Goal: Download file/media

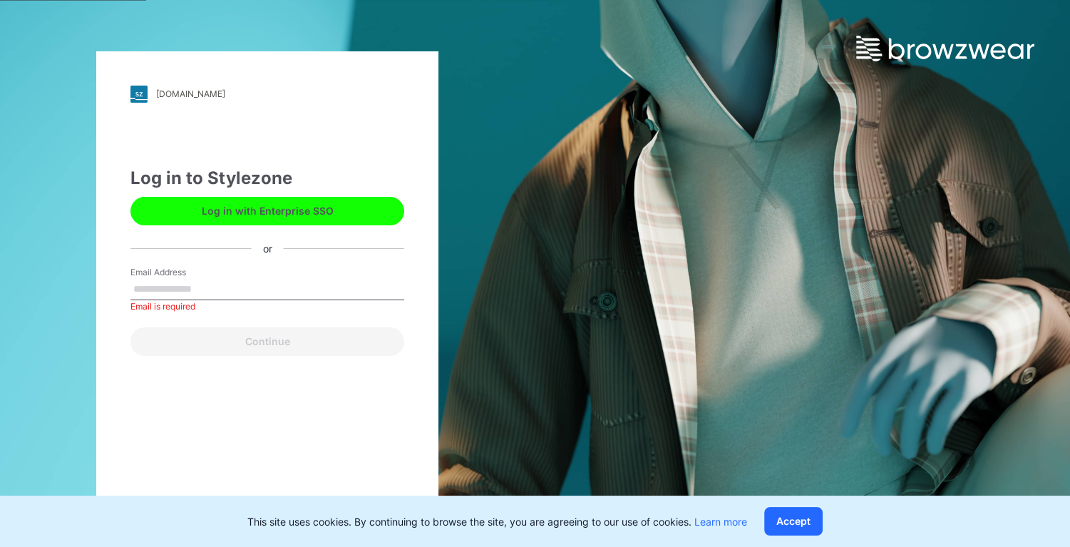
click at [141, 290] on input "Email Address" at bounding box center [267, 289] width 274 height 21
click at [150, 290] on input "Email Address" at bounding box center [267, 289] width 274 height 21
type input "**********"
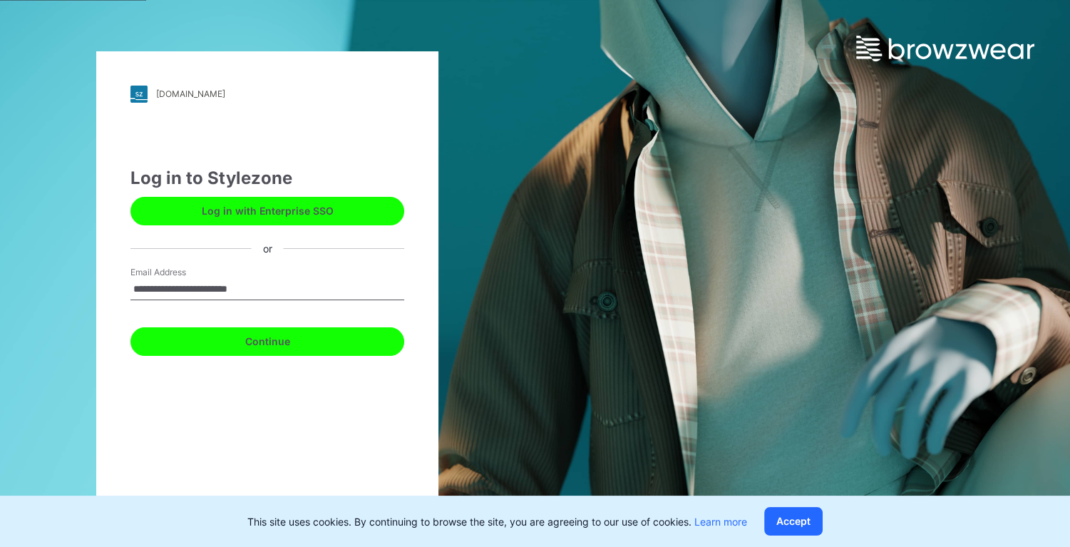
click at [259, 344] on button "Continue" at bounding box center [267, 341] width 274 height 29
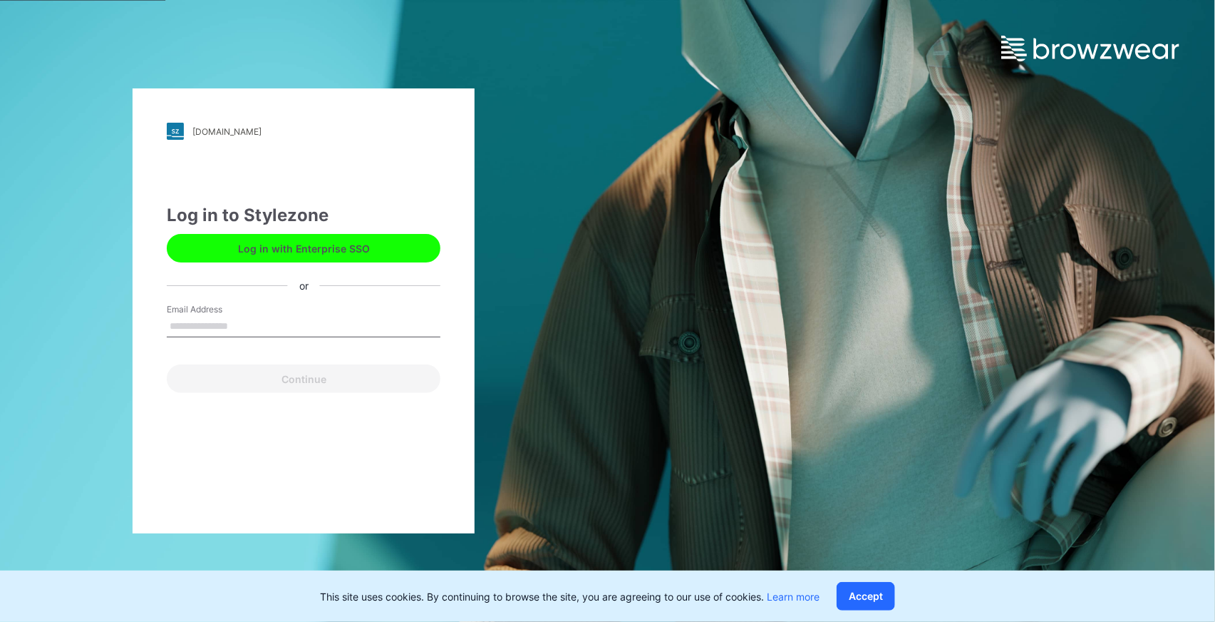
click at [217, 331] on input "Email Address" at bounding box center [304, 326] width 274 height 21
type input "**********"
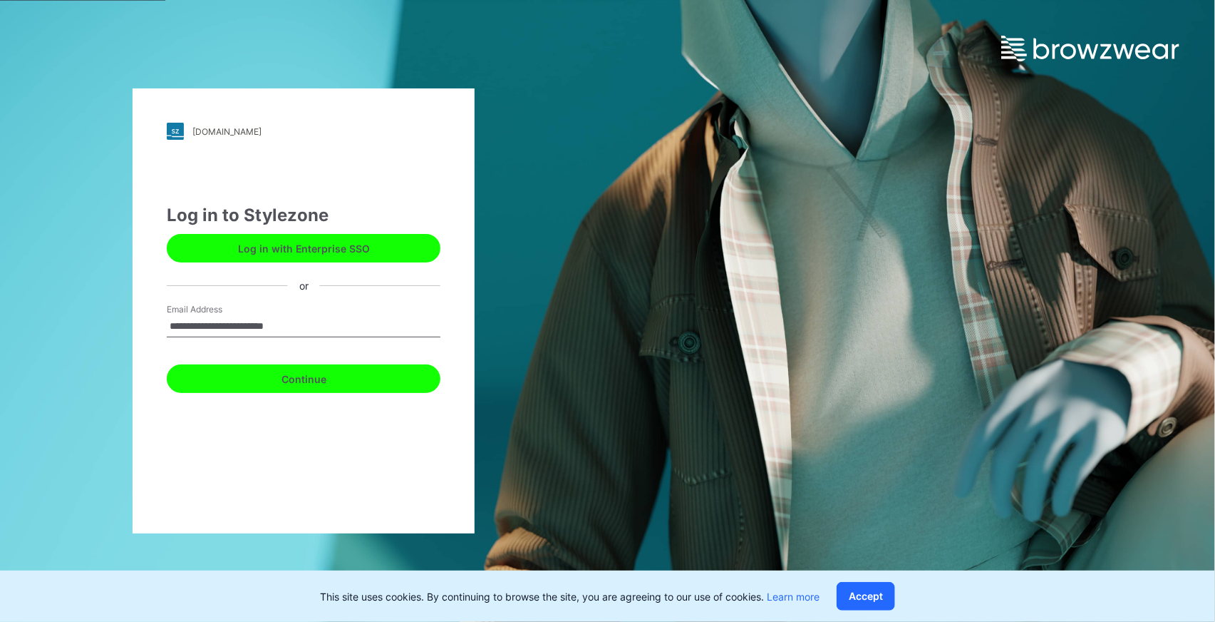
click at [306, 379] on button "Continue" at bounding box center [304, 378] width 274 height 29
click at [283, 376] on button "Continue" at bounding box center [304, 378] width 274 height 29
click at [304, 373] on button "Continue" at bounding box center [304, 378] width 274 height 29
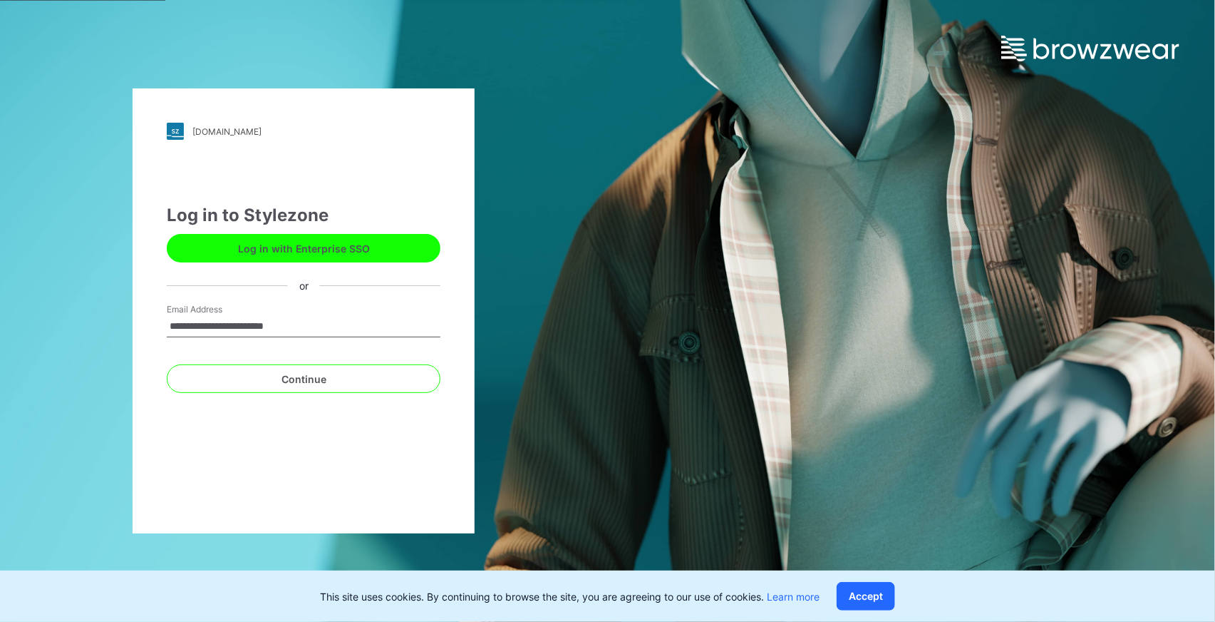
click at [256, 326] on input "**********" at bounding box center [304, 326] width 274 height 21
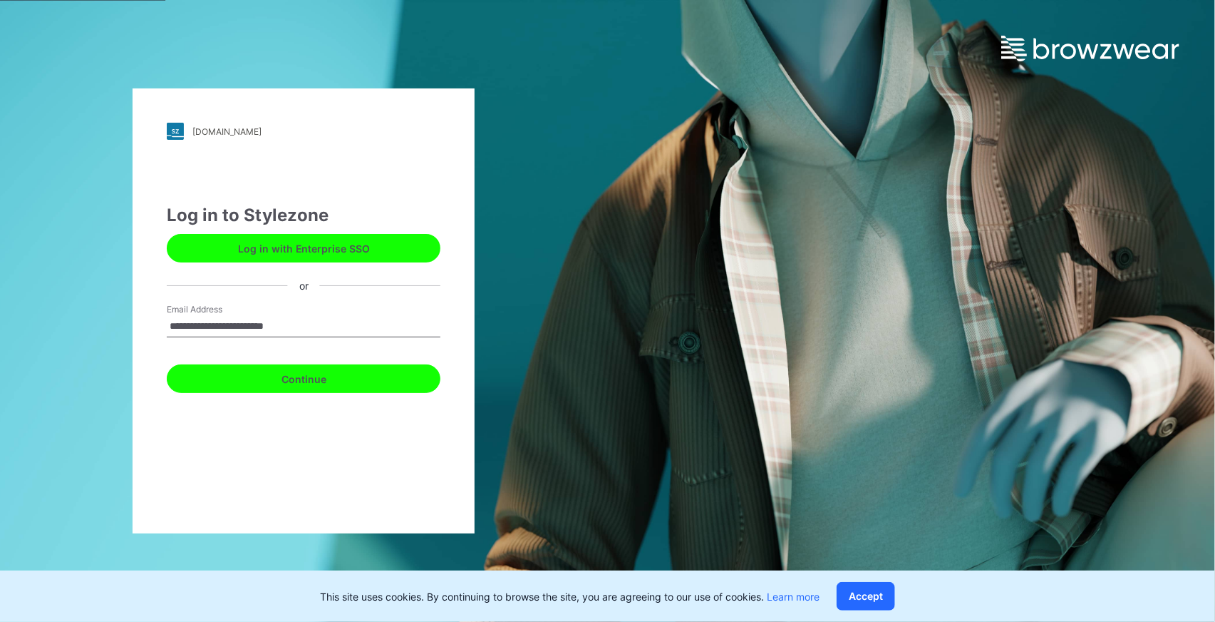
click at [202, 371] on button "Continue" at bounding box center [304, 378] width 274 height 29
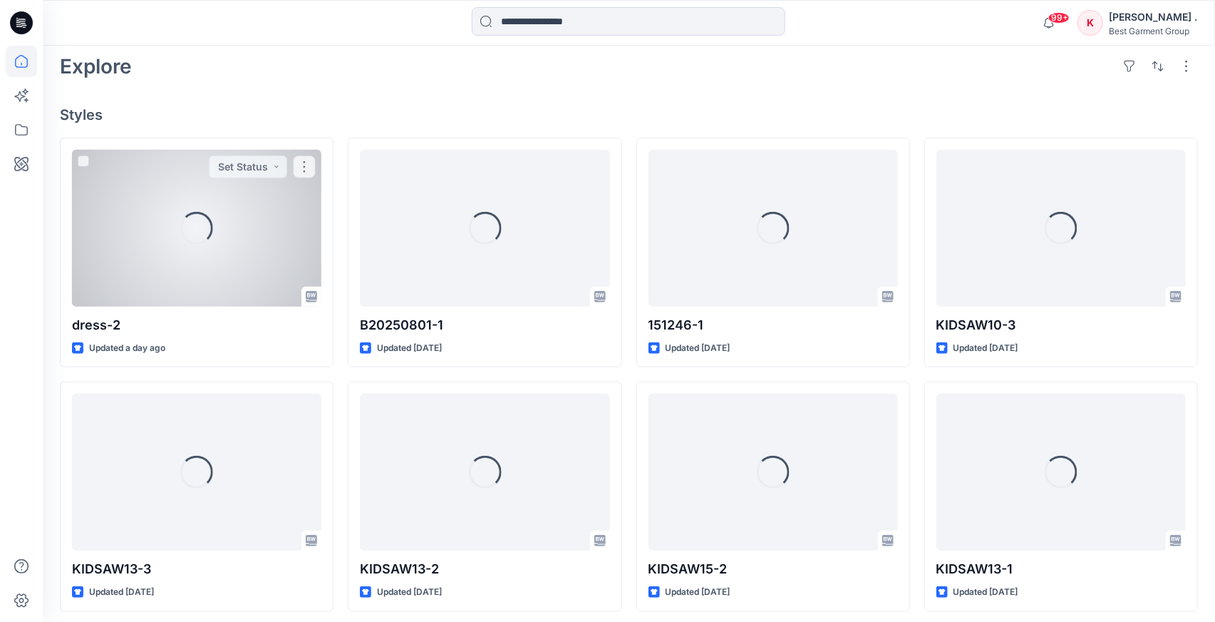
scroll to position [366, 0]
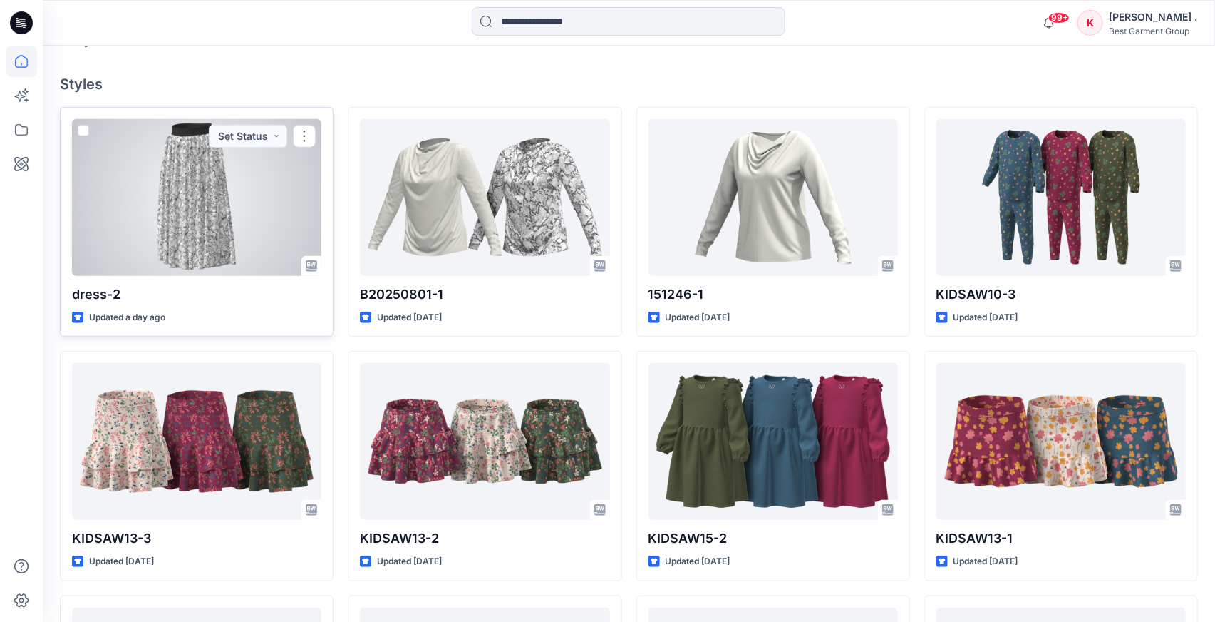
click at [279, 182] on div at bounding box center [196, 197] width 249 height 157
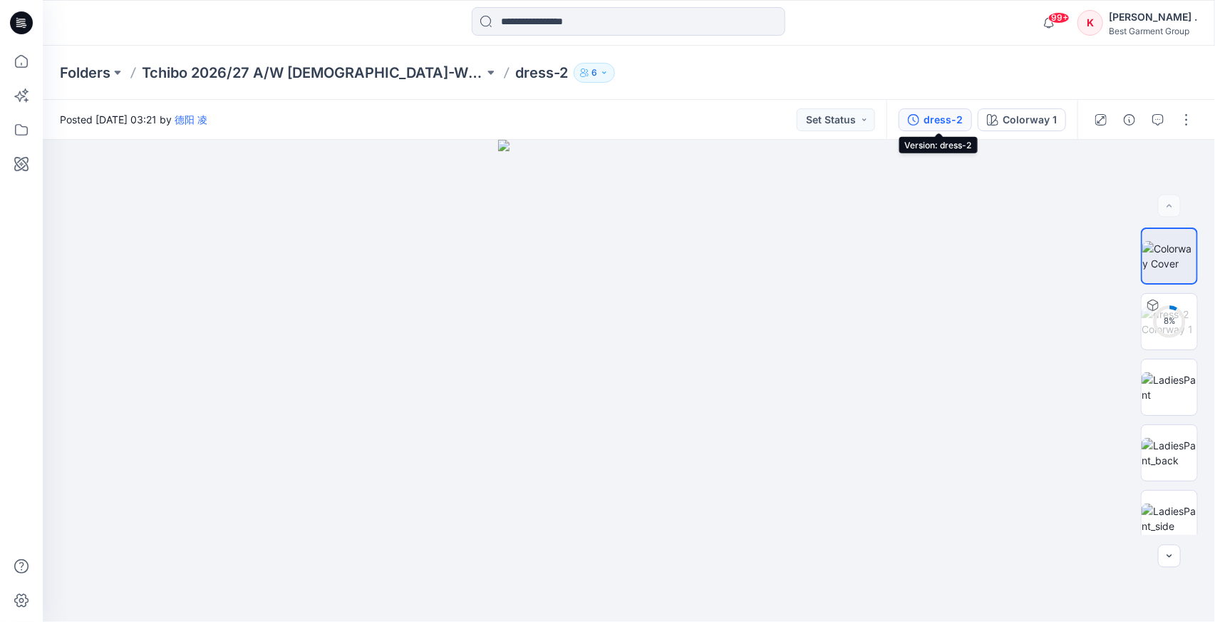
click at [941, 121] on div "dress-2" at bounding box center [943, 120] width 39 height 16
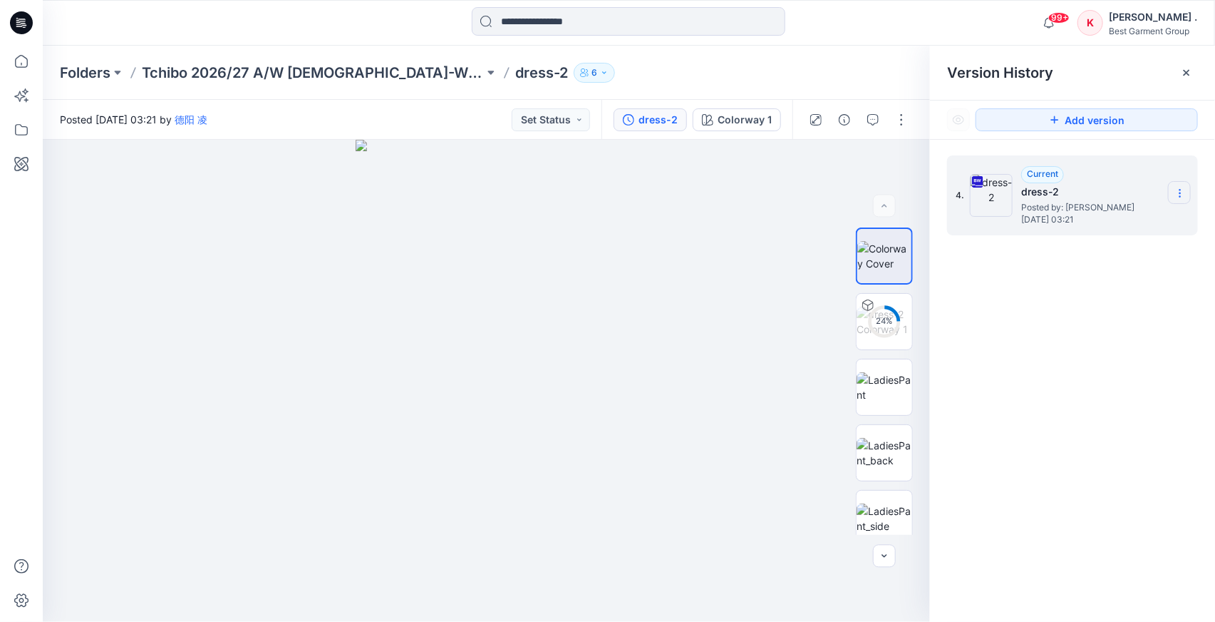
click at [1180, 190] on icon at bounding box center [1180, 190] width 1 height 1
click at [1086, 217] on span "Download Source BW File" at bounding box center [1108, 220] width 119 height 17
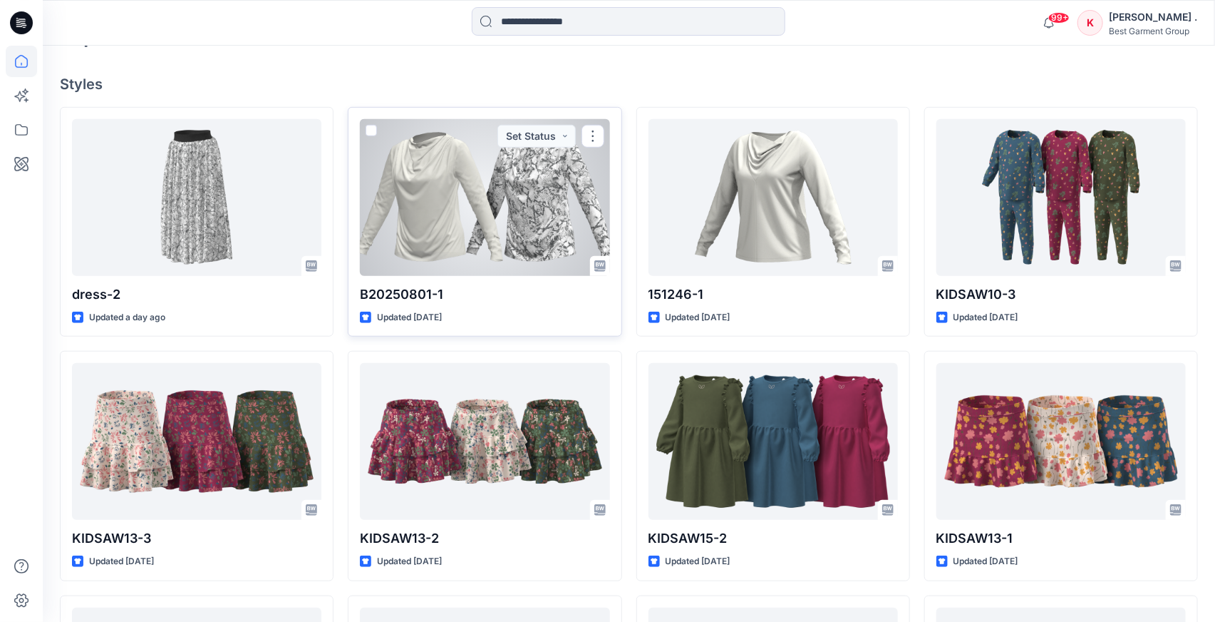
click at [483, 176] on div at bounding box center [484, 197] width 249 height 157
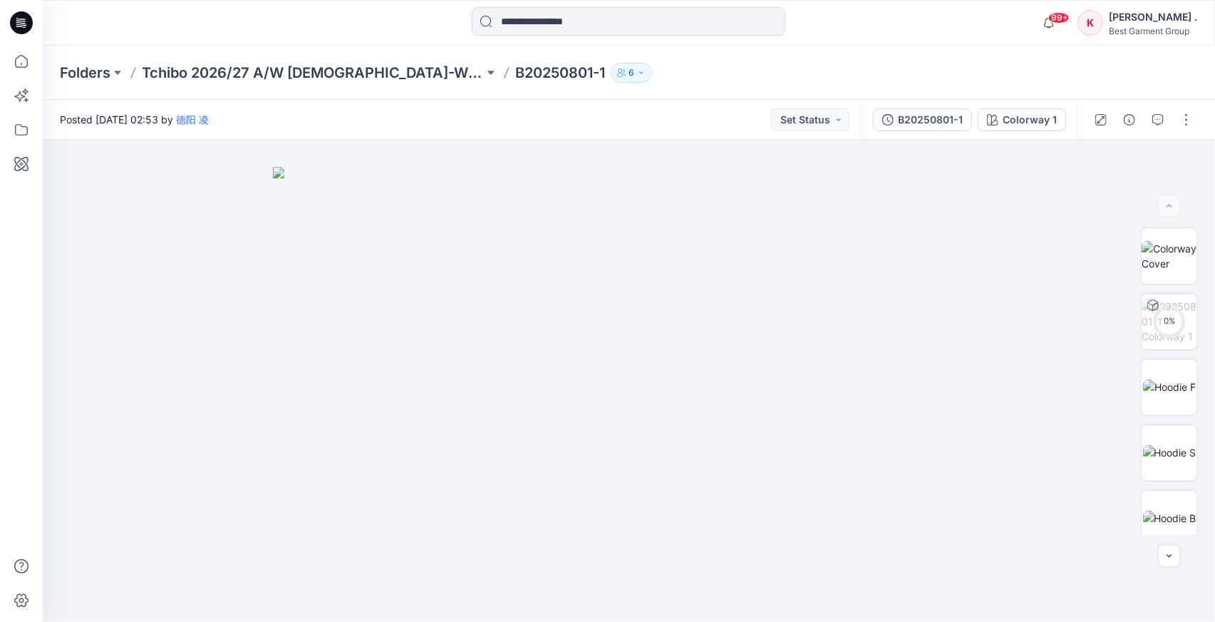
scroll to position [366, 0]
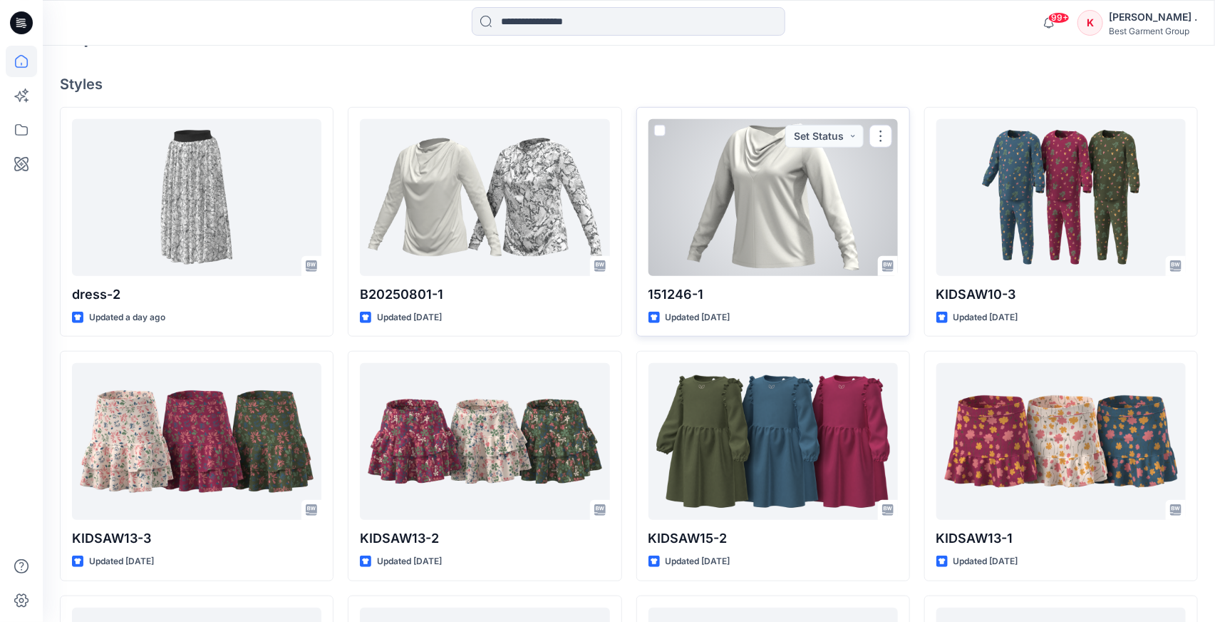
click at [770, 203] on div at bounding box center [773, 197] width 249 height 157
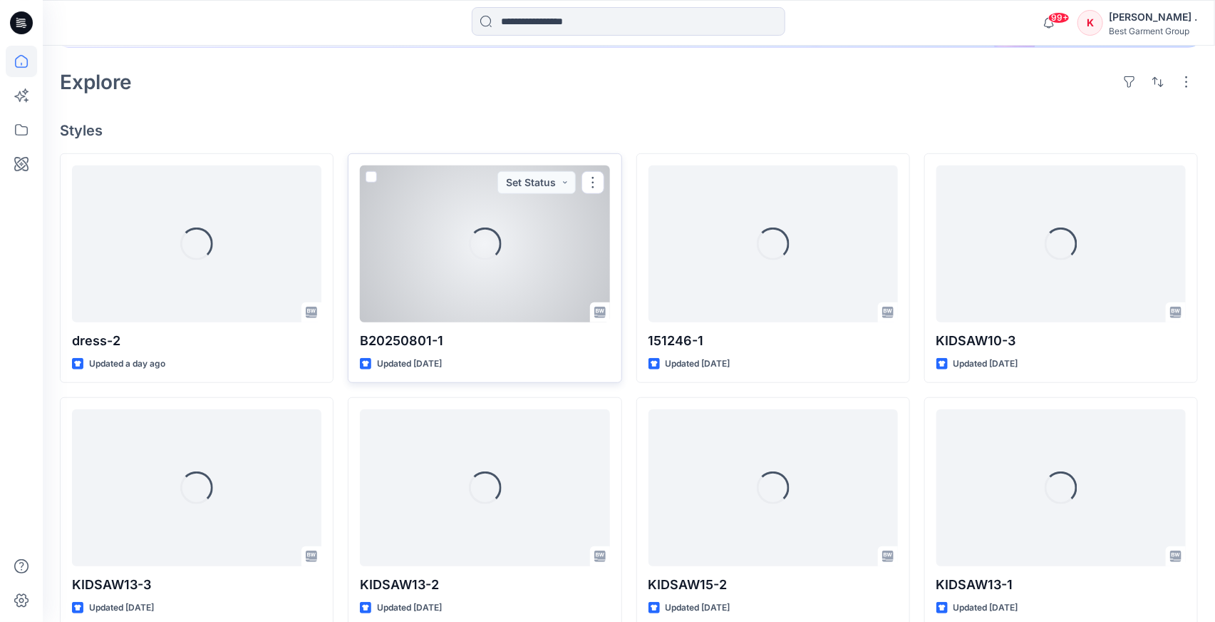
scroll to position [320, 0]
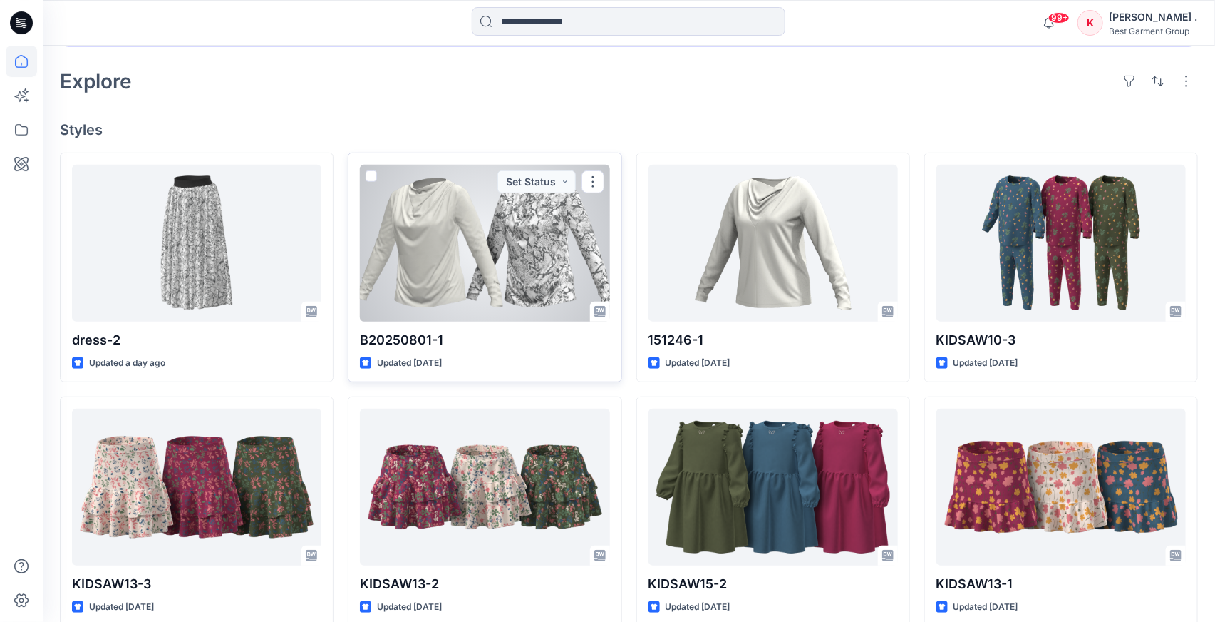
click at [544, 236] on div at bounding box center [484, 243] width 249 height 157
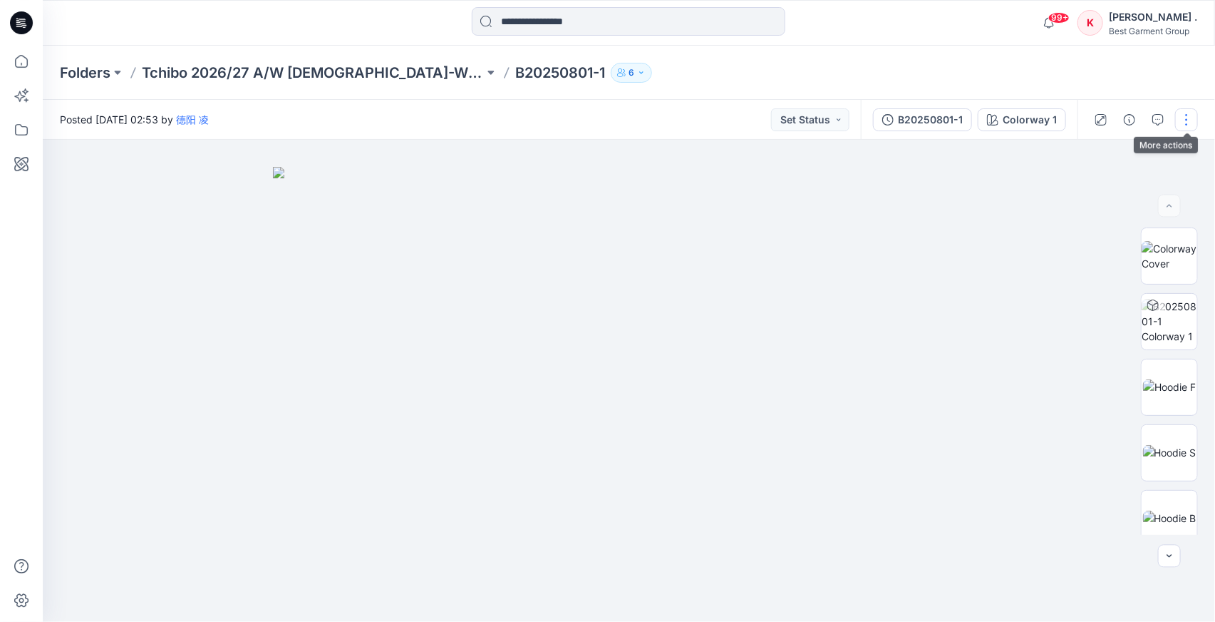
click at [1183, 120] on button "button" at bounding box center [1186, 119] width 23 height 23
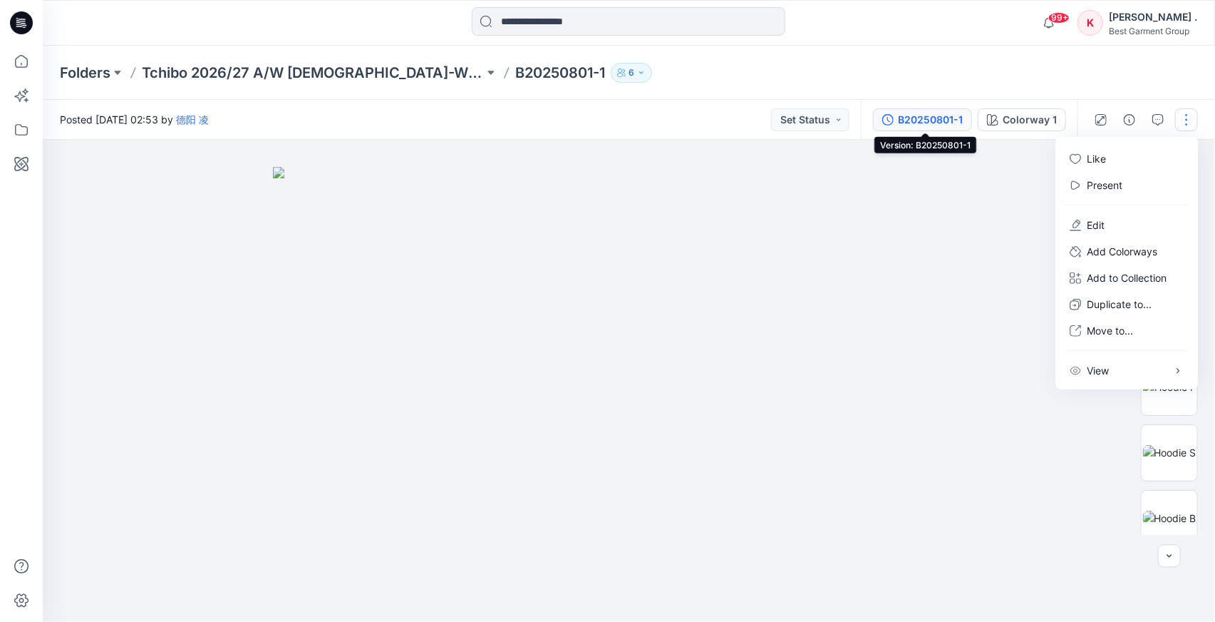
click at [932, 117] on div "B20250801-1" at bounding box center [930, 120] width 65 height 16
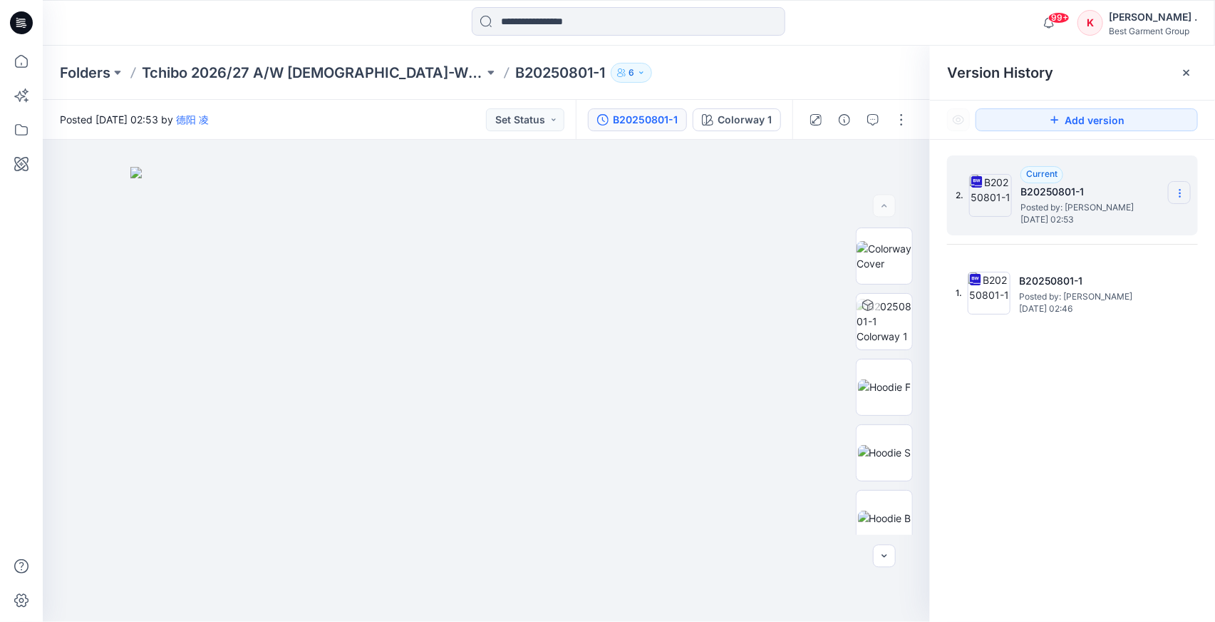
click at [1175, 187] on icon at bounding box center [1180, 192] width 11 height 11
click at [1069, 229] on span "Download Source BW File" at bounding box center [1108, 220] width 119 height 17
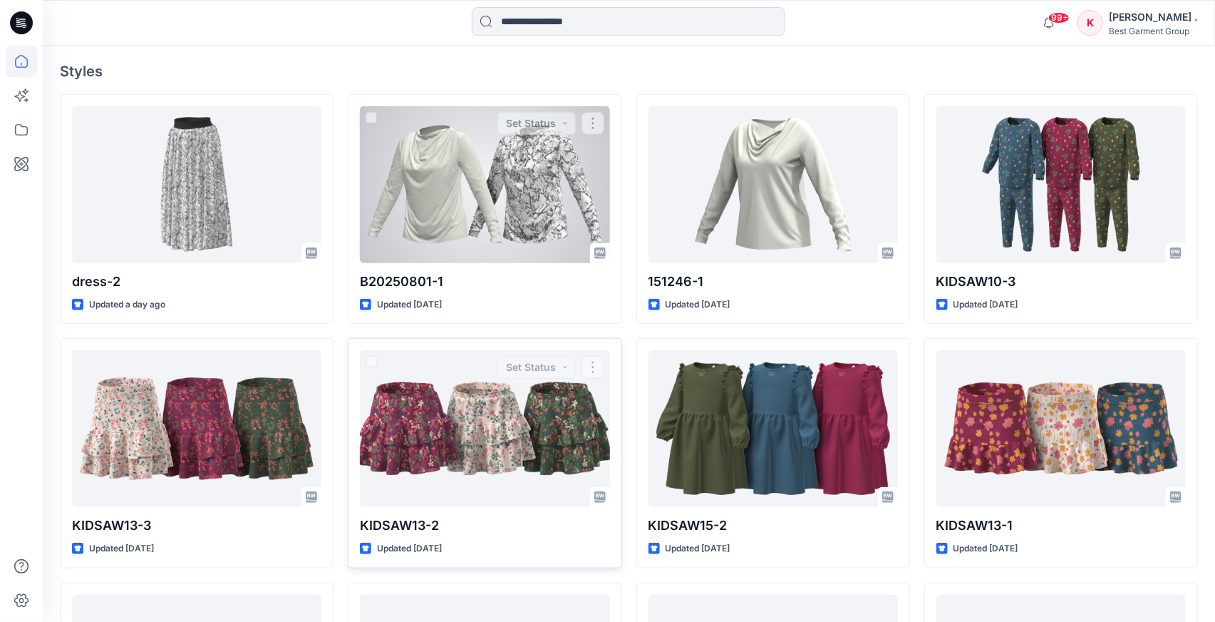
scroll to position [366, 0]
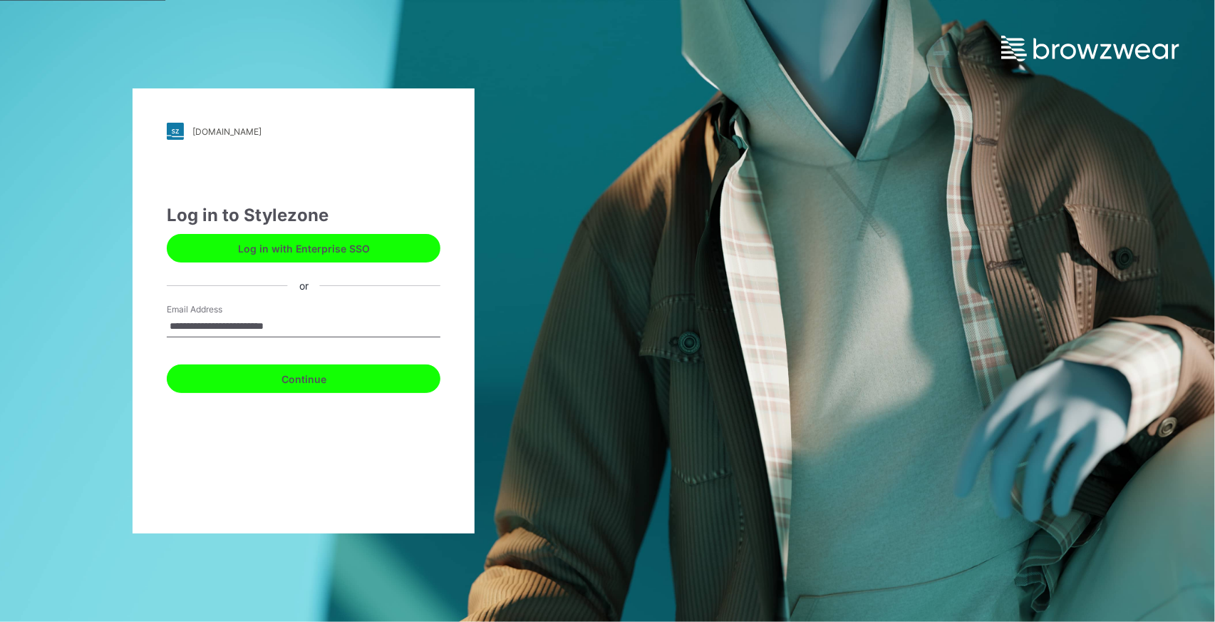
click at [273, 381] on button "Continue" at bounding box center [304, 378] width 274 height 29
